Goal: Task Accomplishment & Management: Manage account settings

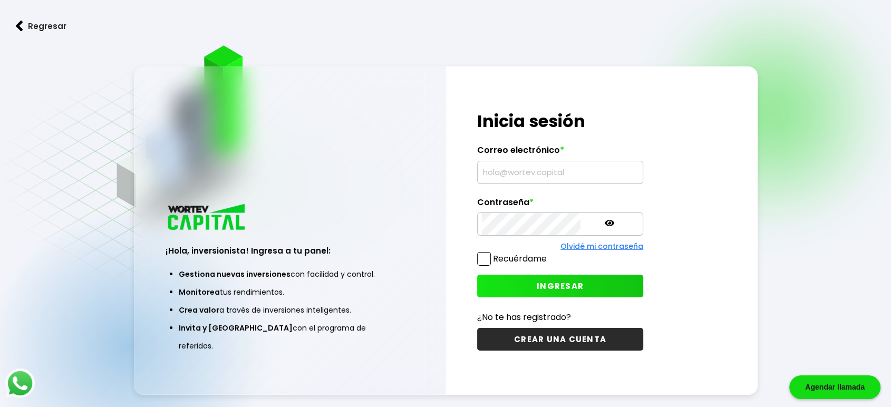
type input "[EMAIL_ADDRESS][DOMAIN_NAME]"
click at [541, 284] on span "INGRESAR" at bounding box center [560, 286] width 47 height 11
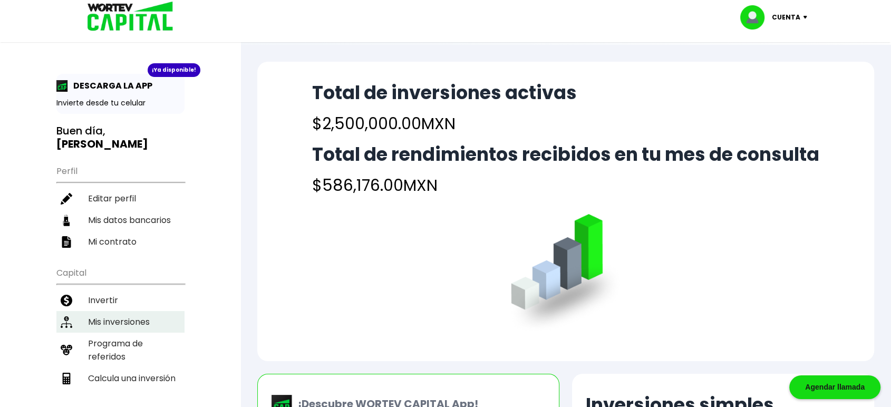
click at [124, 311] on li "Mis inversiones" at bounding box center [120, 322] width 128 height 22
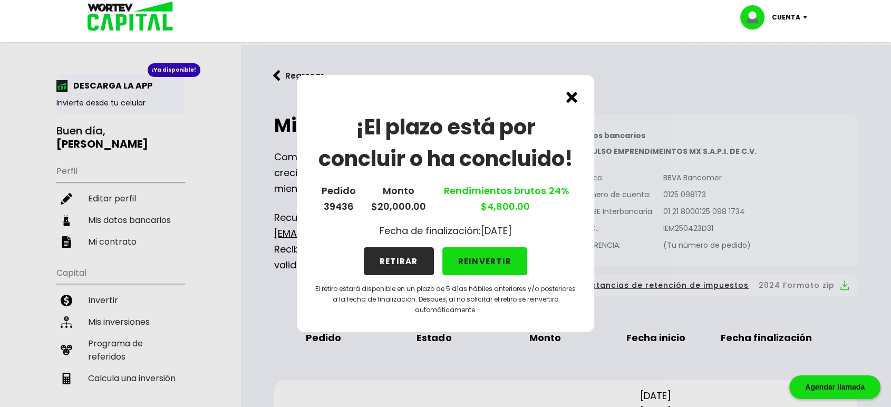
click at [477, 265] on button "REINVERTIR" at bounding box center [485, 261] width 85 height 28
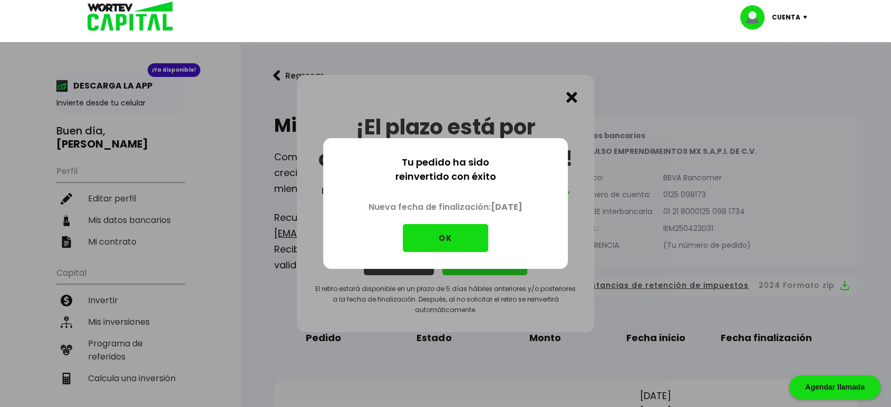
click at [438, 235] on button "OK" at bounding box center [445, 238] width 85 height 28
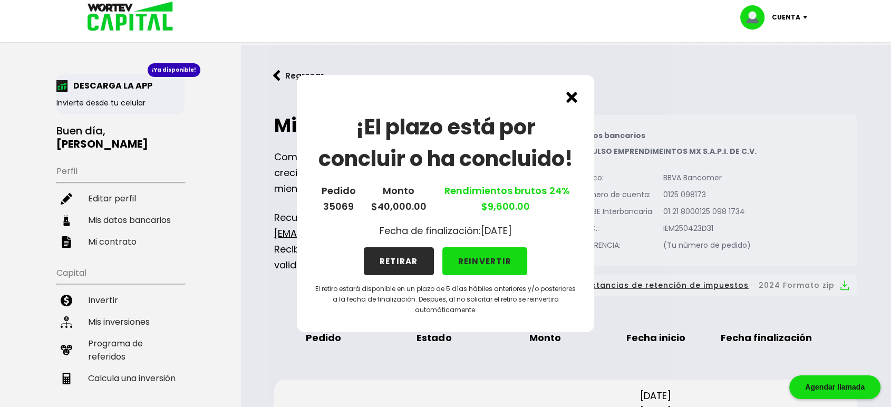
click at [472, 258] on button "REINVERTIR" at bounding box center [485, 261] width 85 height 28
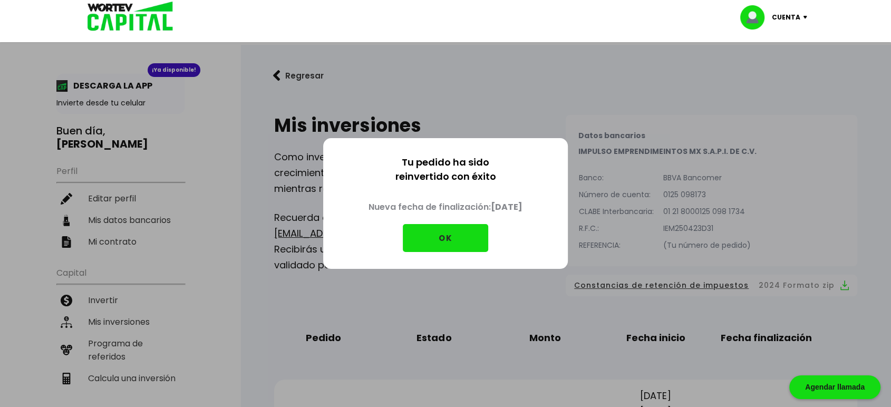
click at [450, 247] on button "OK" at bounding box center [445, 238] width 85 height 28
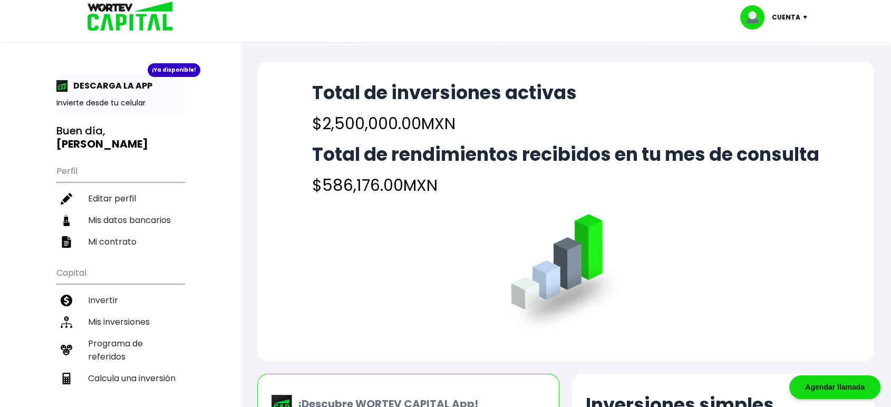
click at [798, 15] on p "Cuenta" at bounding box center [786, 17] width 28 height 16
click at [775, 68] on li "Cerrar sesión" at bounding box center [775, 71] width 84 height 22
